Goal: Check status: Check status

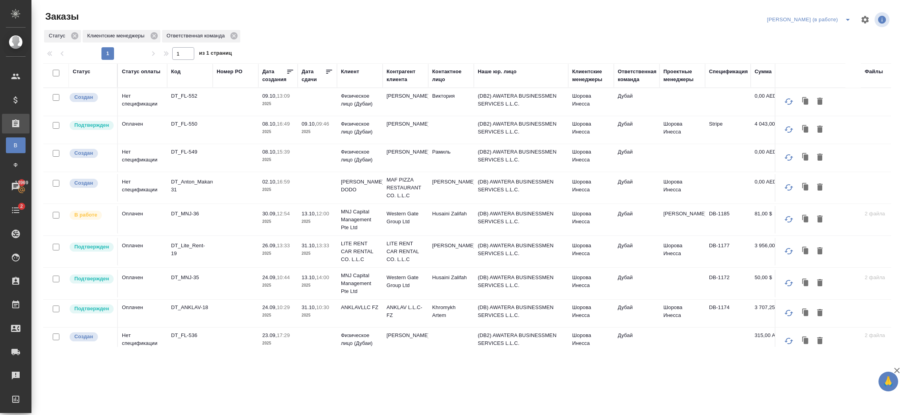
click at [528, 136] on td "(DB2) AWATERA BUSINESSMEN SERVICES L.L.C." at bounding box center [521, 130] width 94 height 28
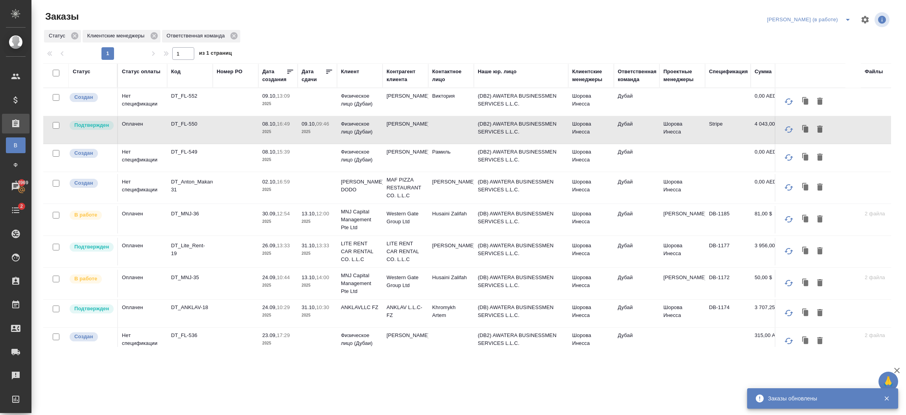
click at [485, 312] on td "(DB) AWATERA BUSINESSMEN SERVICES L.L.C." at bounding box center [521, 313] width 94 height 28
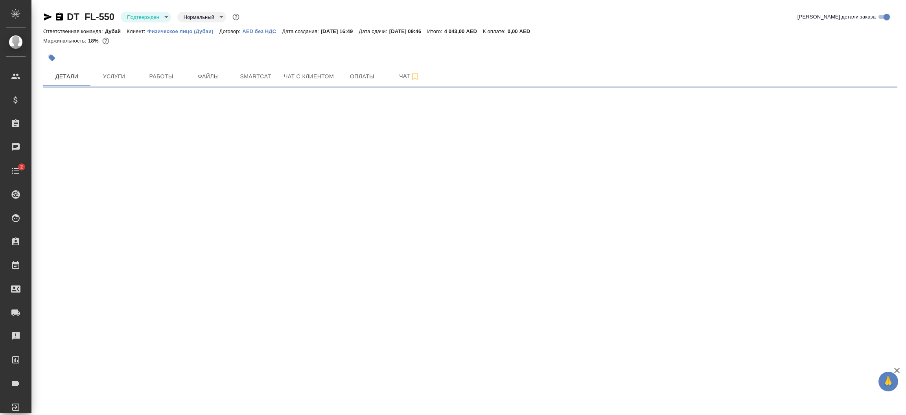
select select "RU"
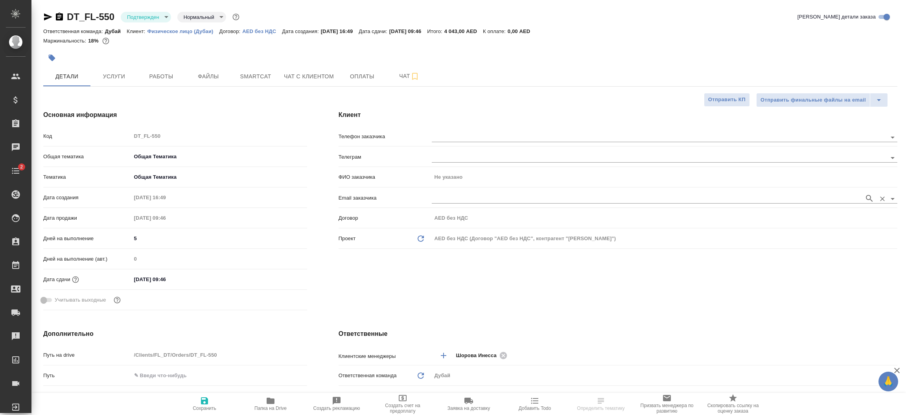
type textarea "x"
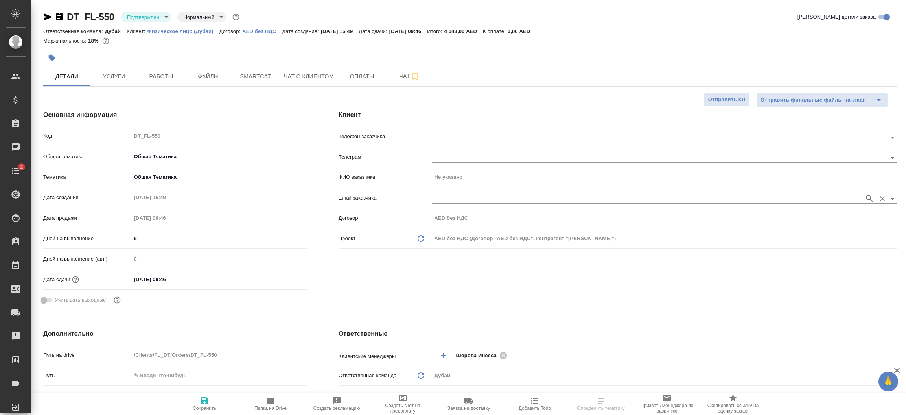
type textarea "x"
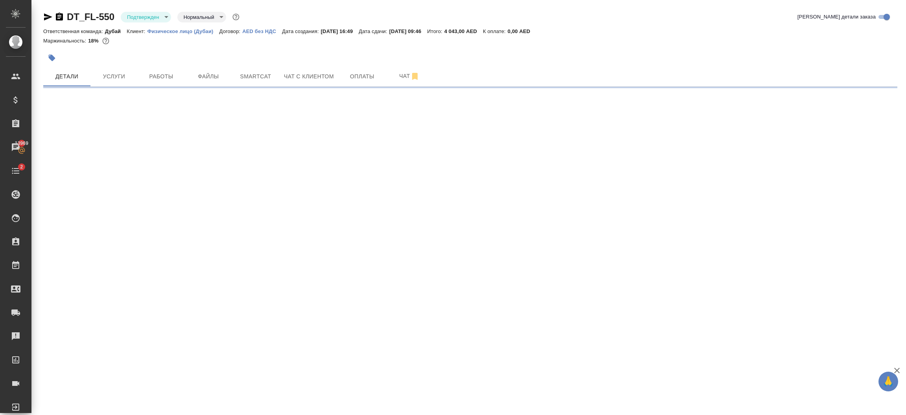
select select "RU"
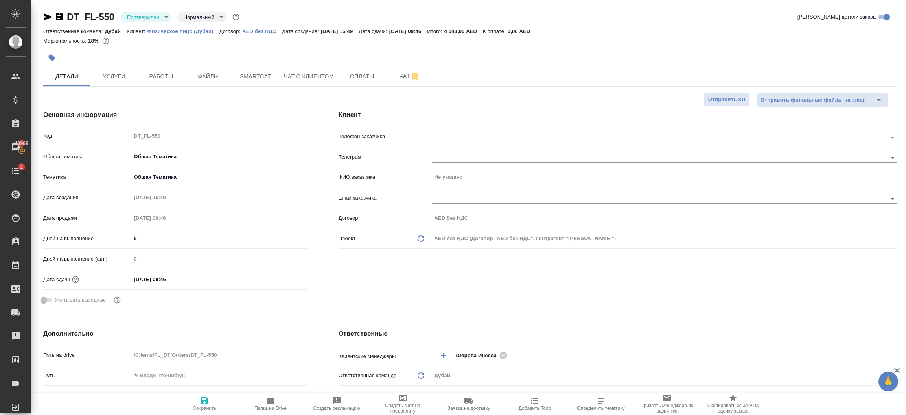
type textarea "x"
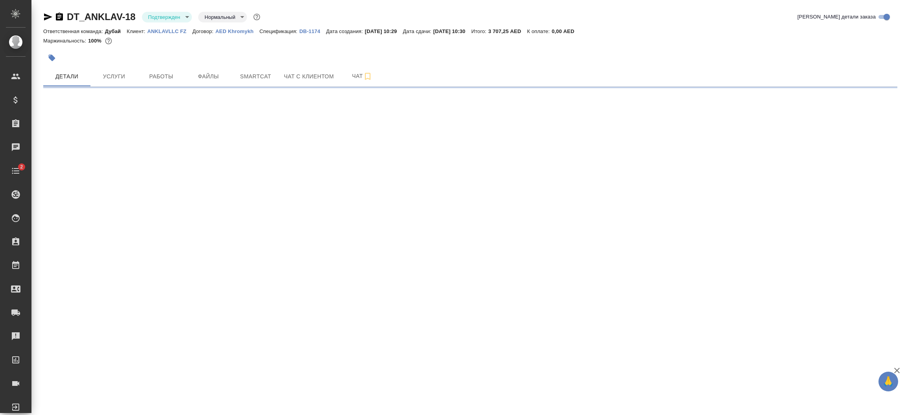
select select "RU"
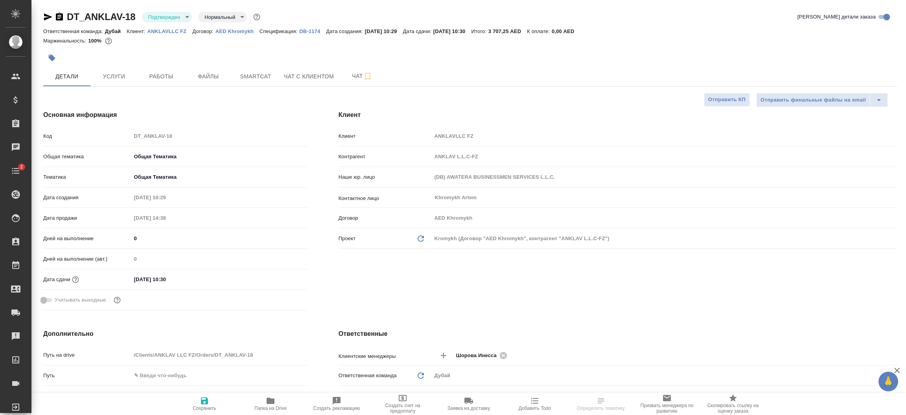
type textarea "x"
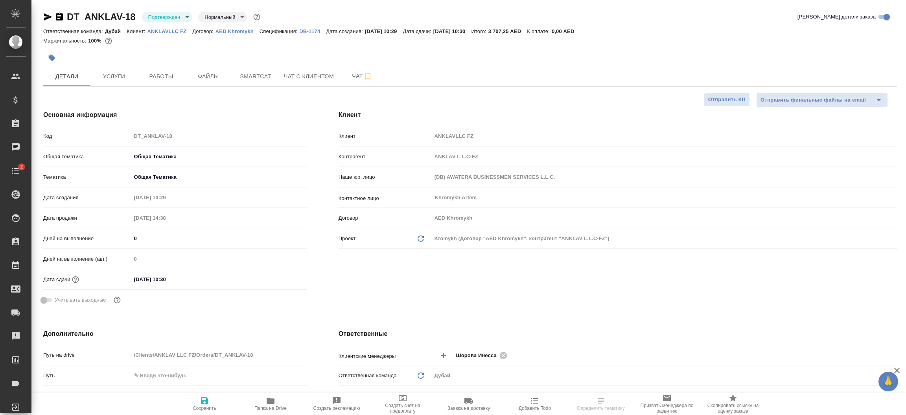
type textarea "x"
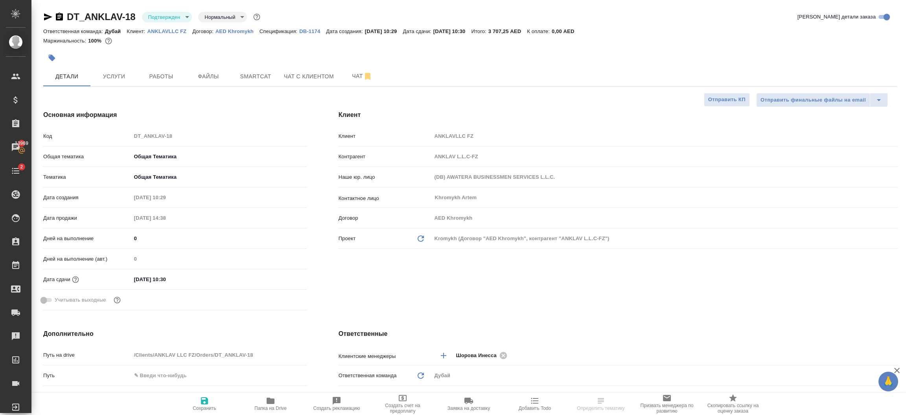
type textarea "x"
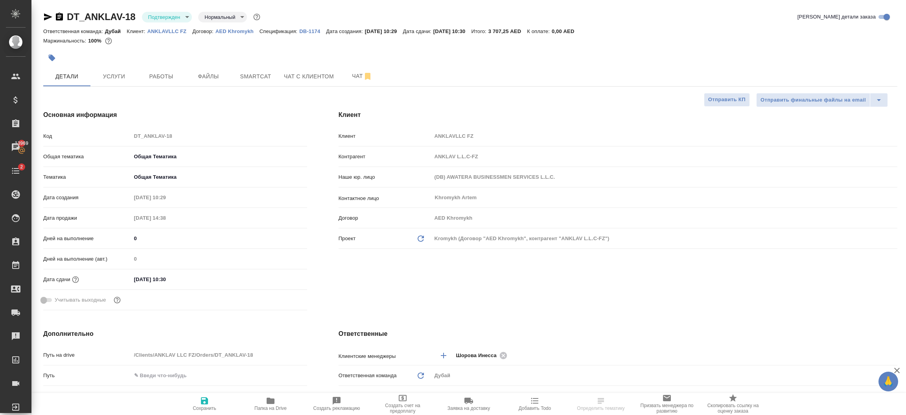
type textarea "x"
select select "RU"
type textarea "x"
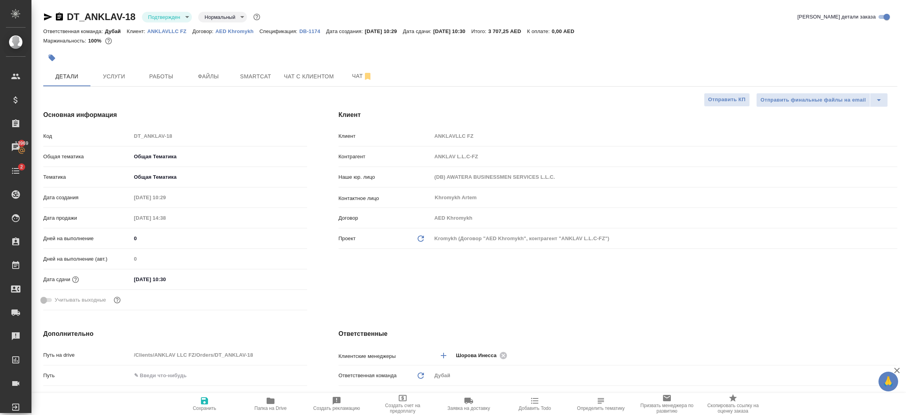
type textarea "x"
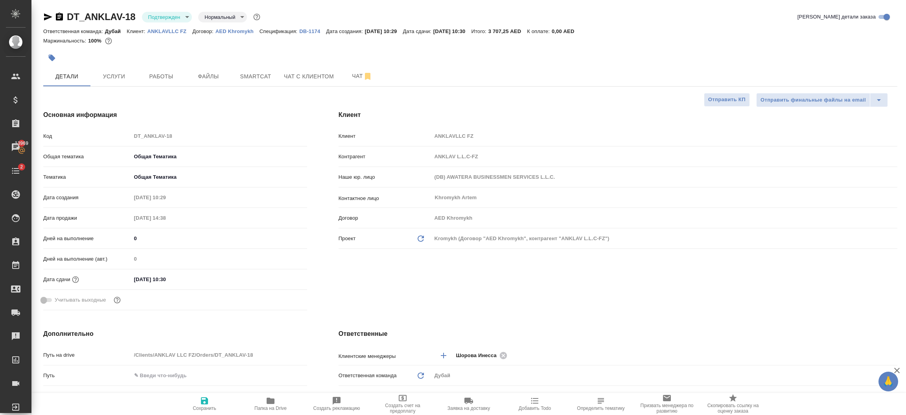
click at [441, 293] on div "Клиент Клиент ANKLAVLLC FZ Контрагент ANKLAV L.L.C-FZ Наше юр. лицо (DB) AWATER…" at bounding box center [618, 211] width 590 height 234
type textarea "x"
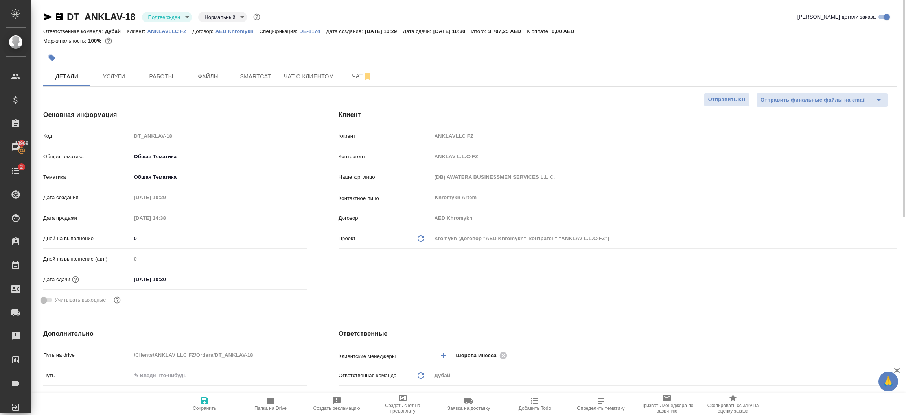
type textarea "x"
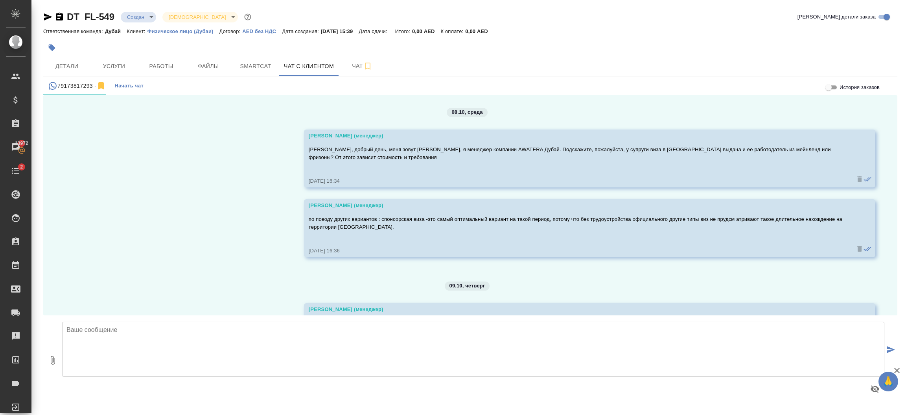
scroll to position [359, 0]
